Goal: Information Seeking & Learning: Learn about a topic

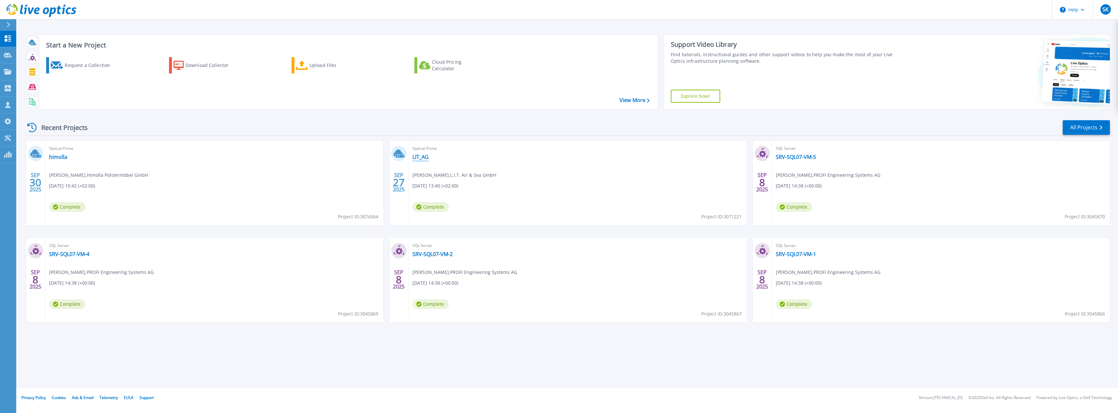
click at [419, 160] on link "LIT_AG" at bounding box center [420, 157] width 16 height 7
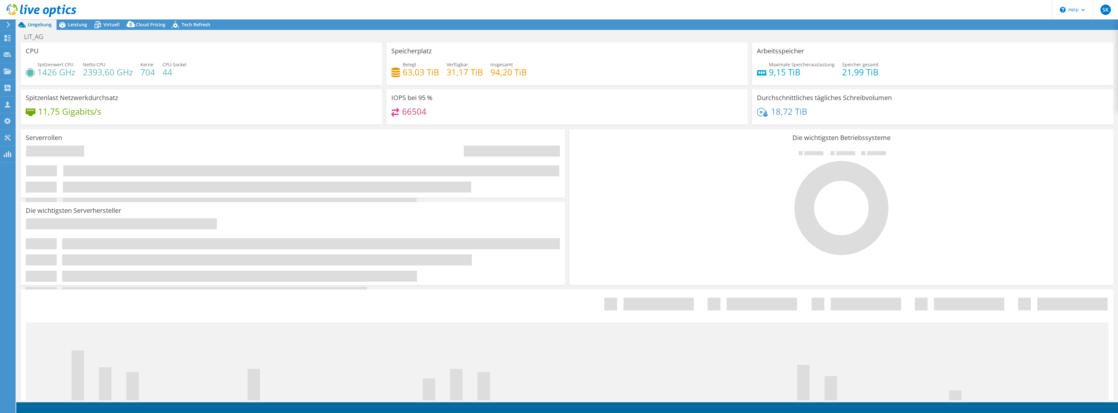
select select "EUFrankfurt"
select select "USD"
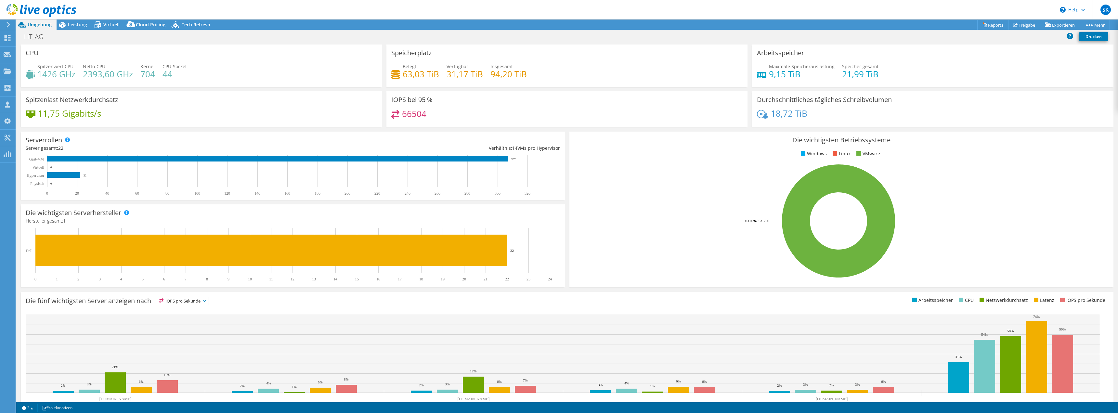
click at [67, 21] on div at bounding box center [38, 11] width 76 height 22
click at [69, 25] on span "Leistung" at bounding box center [77, 24] width 19 height 6
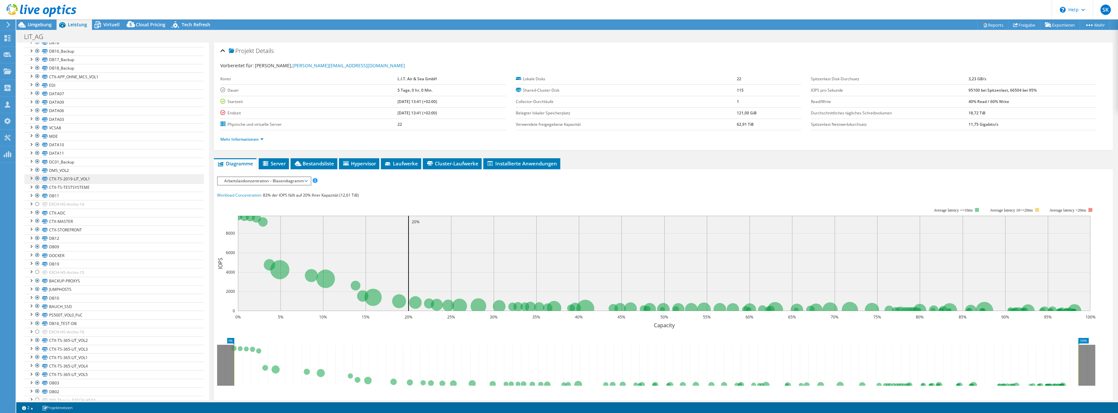
scroll to position [758, 0]
drag, startPoint x: 965, startPoint y: 91, endPoint x: 1048, endPoint y: 88, distance: 83.6
click at [1048, 88] on td "95100 bei Spitzenlast, 66504 bei 95%" at bounding box center [1033, 90] width 128 height 11
click at [650, 94] on td "Shared-Cluster-Disk" at bounding box center [626, 90] width 221 height 11
click at [275, 165] on span "Server" at bounding box center [274, 163] width 24 height 7
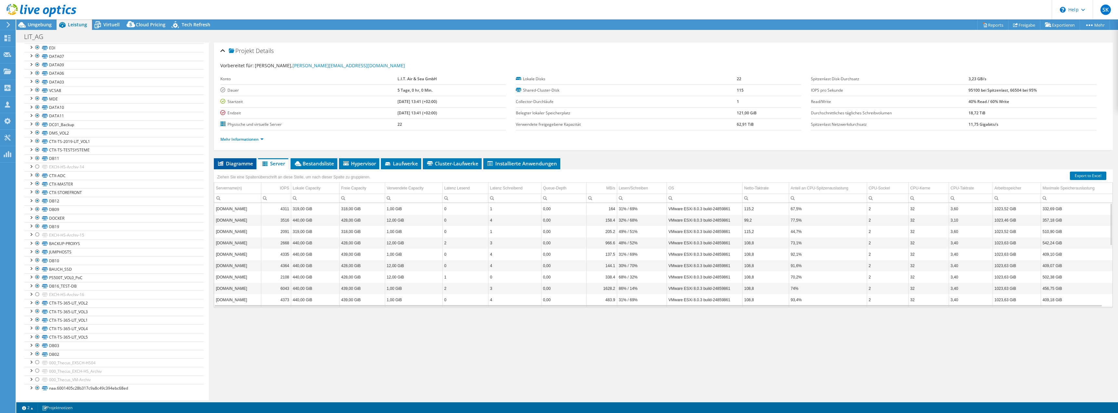
click at [246, 165] on span "Diagramme" at bounding box center [235, 163] width 36 height 7
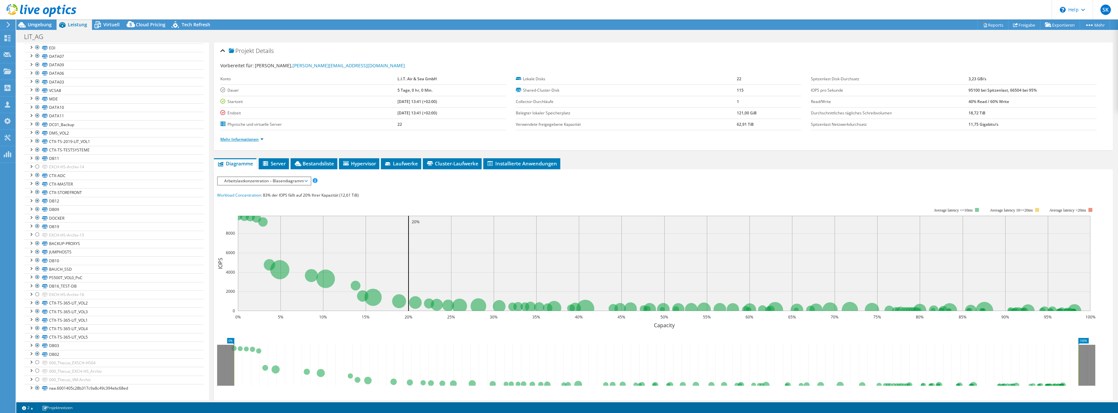
click at [262, 138] on link "Mehr Informationen" at bounding box center [241, 140] width 43 height 6
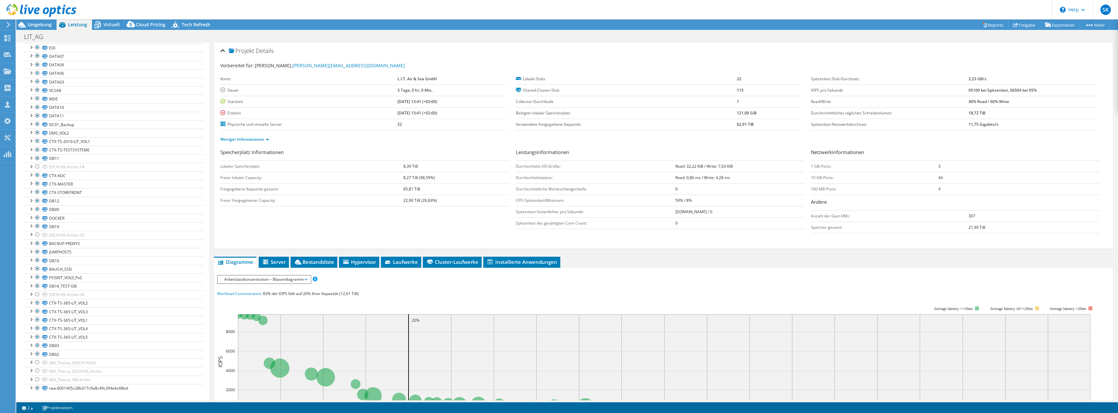
drag, startPoint x: 938, startPoint y: 276, endPoint x: 935, endPoint y: 273, distance: 4.8
click at [938, 276] on div "IOPS pro Sekunde Disk-Durchsatz IO-Size Latenz Queue-Depth CPU-Prozentwert Arbe…" at bounding box center [663, 279] width 893 height 9
click at [107, 26] on span "Virtuell" at bounding box center [111, 24] width 16 height 6
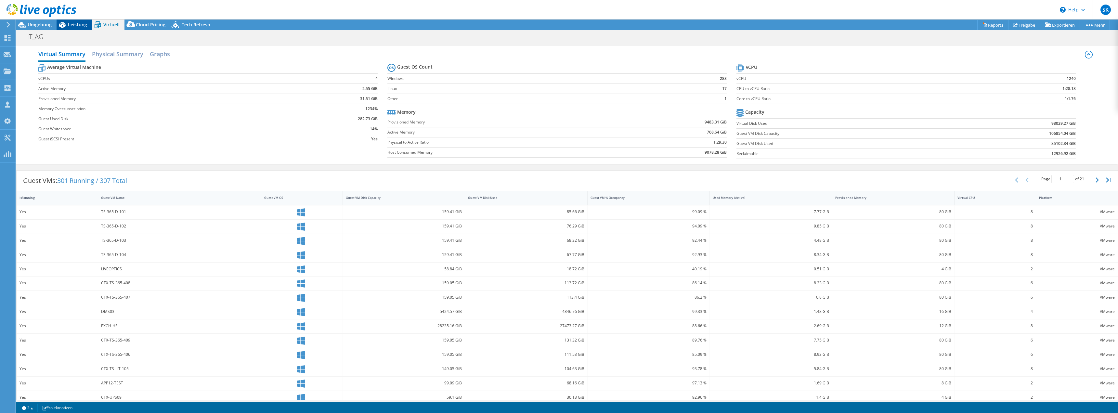
click at [74, 27] on span "Leistung" at bounding box center [77, 24] width 19 height 6
